Goal: Information Seeking & Learning: Understand process/instructions

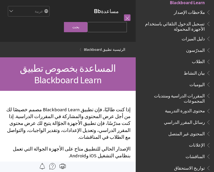
scroll to position [61, 0]
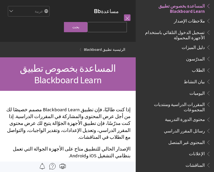
click at [198, 28] on span "تسجيل الدخول التلقائي باستخدام الأجهزة المحمولة" at bounding box center [173, 34] width 63 height 12
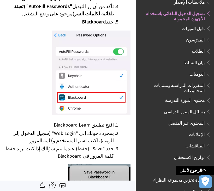
scroll to position [225, 0]
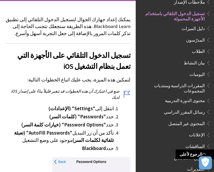
scroll to position [104, 0]
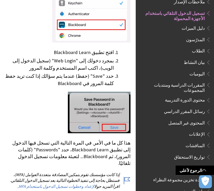
scroll to position [301, 0]
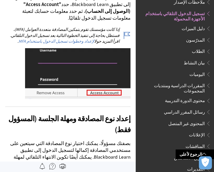
scroll to position [753, 0]
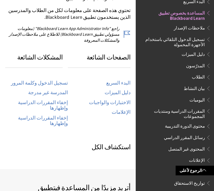
scroll to position [255, 0]
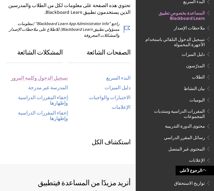
click at [60, 75] on link "تسجيل الدخول وكلمة المرور" at bounding box center [39, 78] width 57 height 6
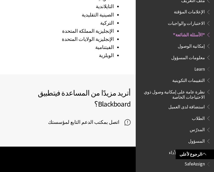
scroll to position [869, 0]
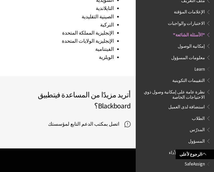
click at [185, 171] on span "الطالب" at bounding box center [177, 175] width 70 height 9
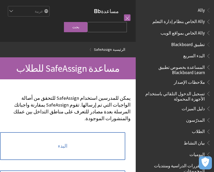
click at [192, 13] on span "Ally" at bounding box center [175, 10] width 72 height 9
